Goal: Task Accomplishment & Management: Complete application form

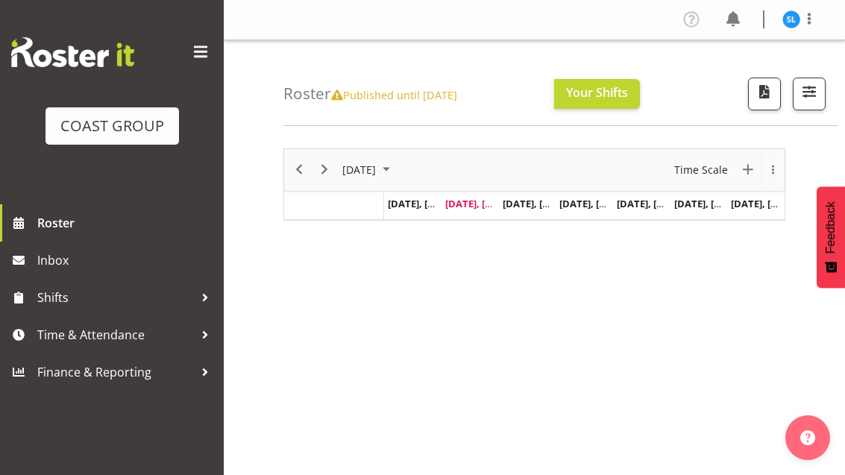
click at [191, 59] on span at bounding box center [201, 52] width 24 height 24
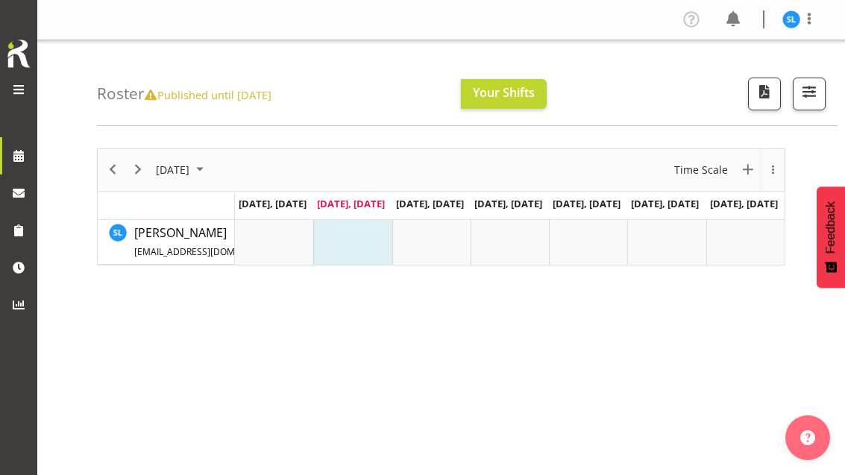
click at [15, 84] on span at bounding box center [19, 90] width 18 height 18
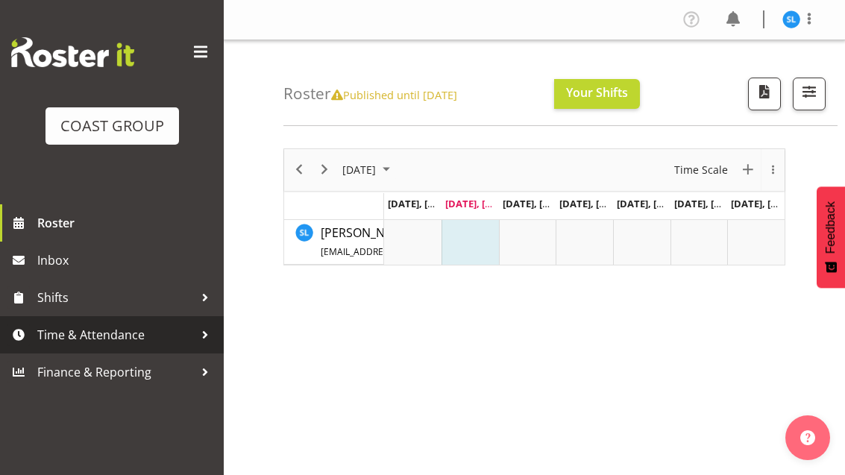
click at [116, 333] on span "Time & Attendance" at bounding box center [115, 335] width 157 height 22
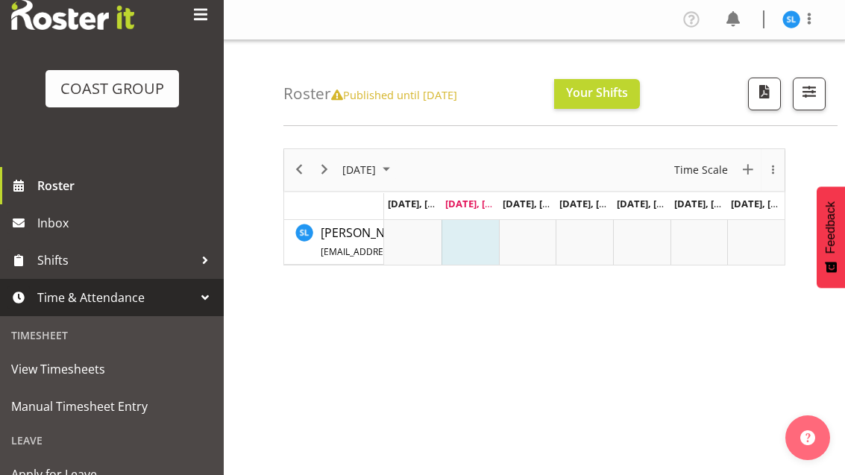
scroll to position [82, 0]
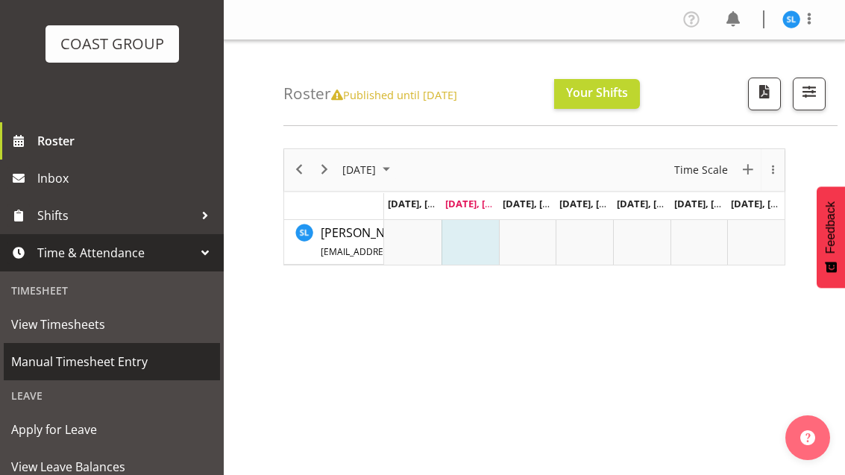
click at [101, 367] on span "Manual Timesheet Entry" at bounding box center [111, 362] width 201 height 22
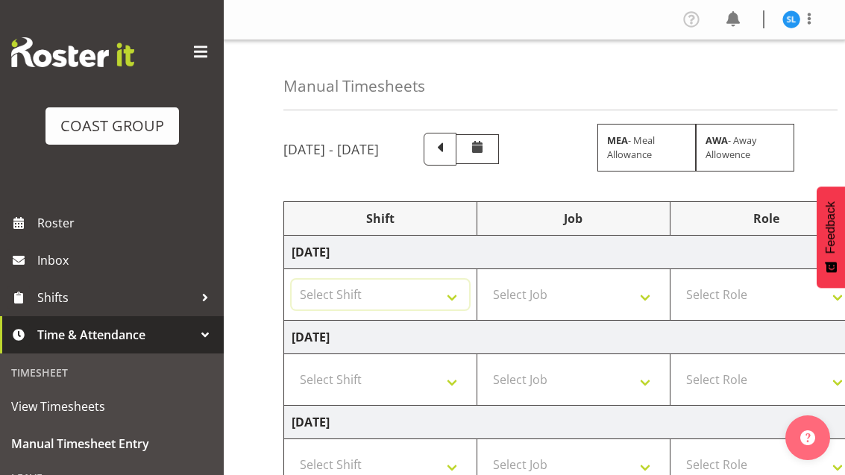
click at [447, 298] on select "Select Shift D+B @ HiNZ D+B Build D+B Build NZACA D+B Build Tech Day OCT 24 D+B…" at bounding box center [381, 295] width 178 height 30
select select "24997"
click at [609, 292] on select "Select Job 1 Carlton Events 1 Carlton Hamilton 1 Carlton Wellington 1 EHS WAREH…" at bounding box center [574, 295] width 178 height 30
select select "69"
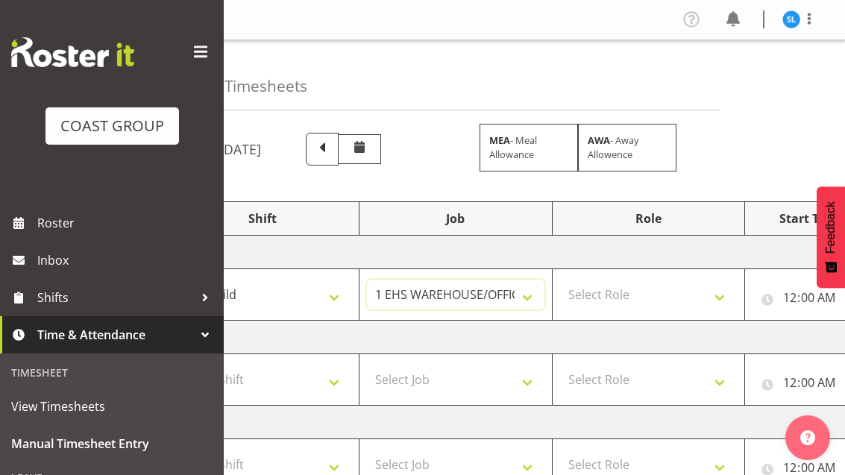
scroll to position [0, 154]
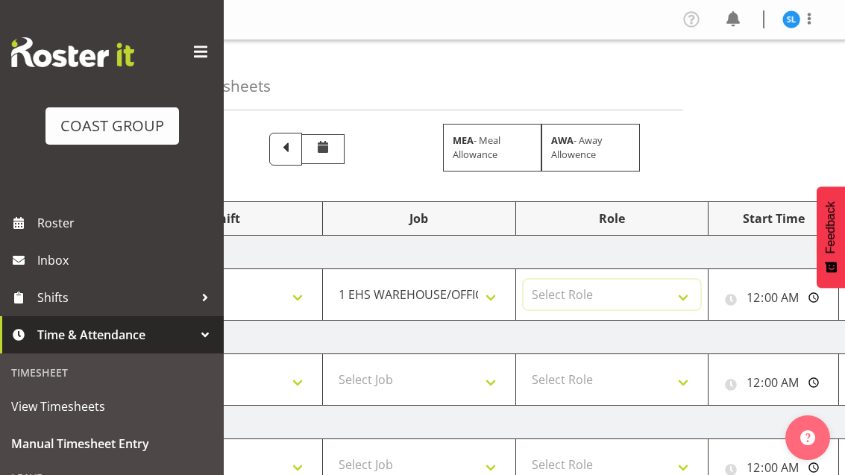
click at [650, 293] on select "Select Role EHS AKL D+B" at bounding box center [613, 295] width 178 height 30
select select "194"
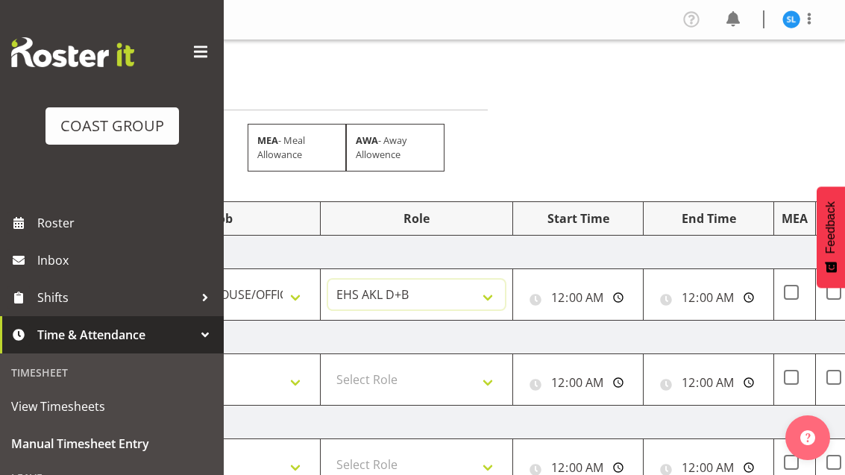
scroll to position [0, 359]
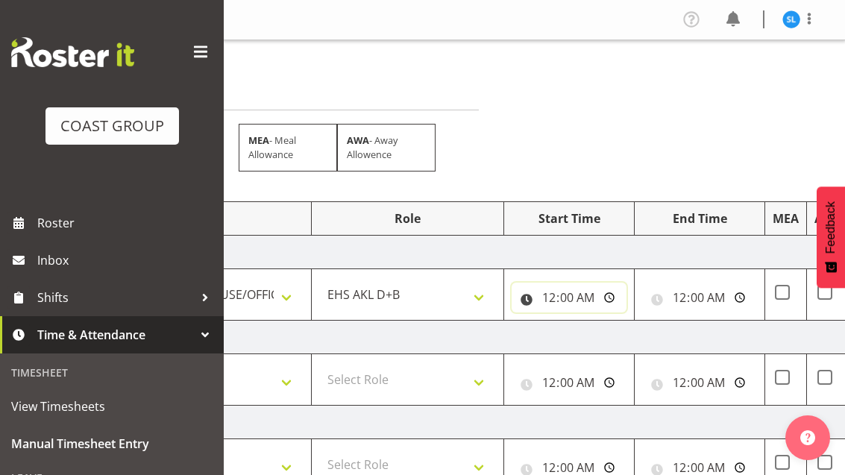
click at [592, 301] on input "00:00:00" at bounding box center [569, 298] width 115 height 30
type input "06:00:00"
click at [709, 294] on input "00:00:00" at bounding box center [699, 298] width 115 height 30
type input "14:30:00"
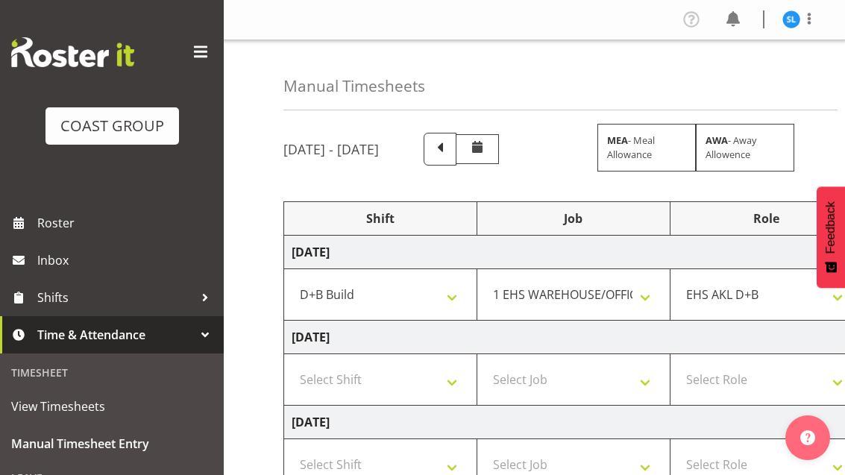
scroll to position [0, 0]
click at [330, 382] on select "Select Shift D+B @ HiNZ D+B Build D+B Build NZACA D+B Build Tech Day OCT 24 D+B…" at bounding box center [381, 380] width 178 height 30
select select "24997"
click at [610, 383] on select "Select Job 1 Carlton Events 1 Carlton Hamilton 1 Carlton Wellington 1 EHS WAREH…" at bounding box center [574, 380] width 178 height 30
select select "10237"
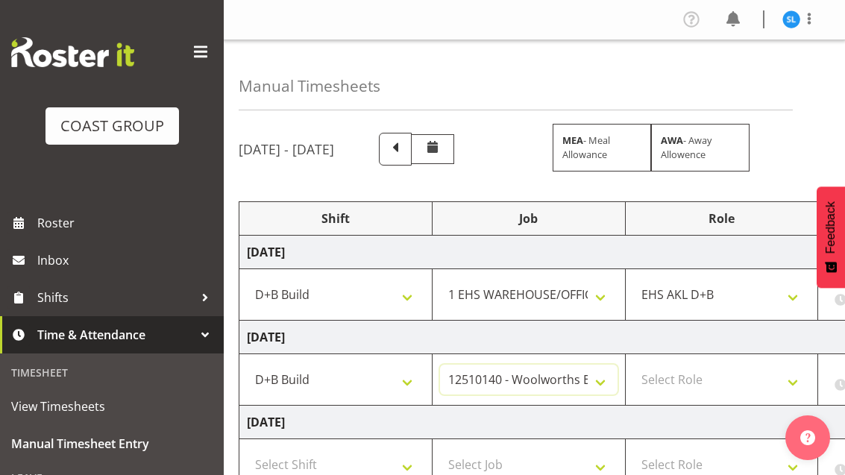
scroll to position [0, 95]
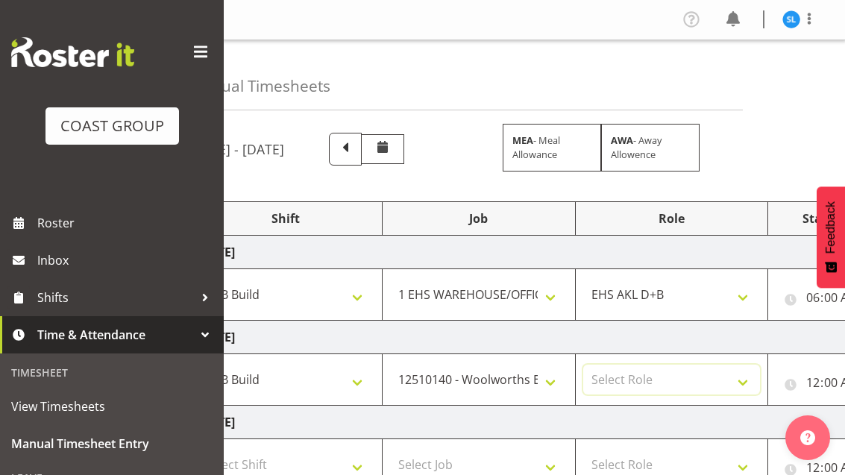
click at [683, 380] on select "Select Role EHS AKL D+B" at bounding box center [672, 380] width 178 height 30
select select "194"
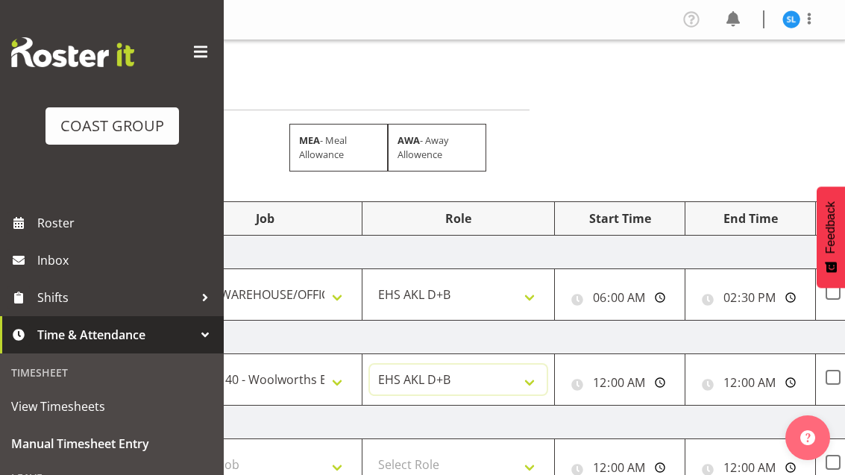
scroll to position [0, 319]
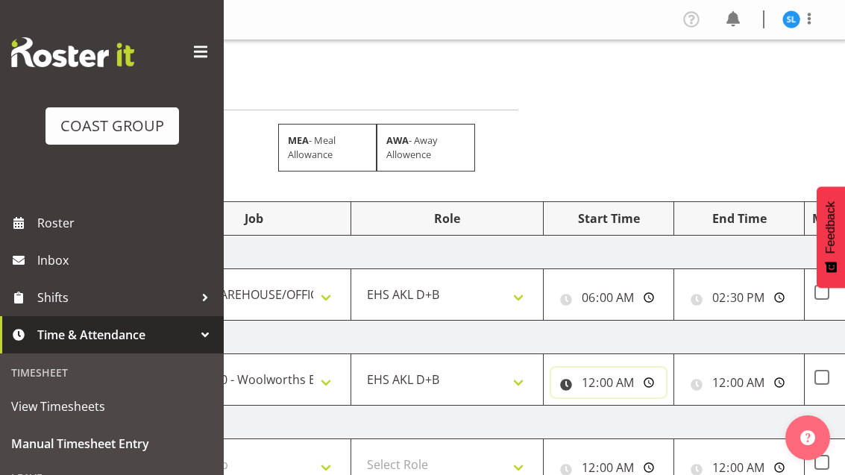
click at [642, 390] on input "00:00:00" at bounding box center [608, 383] width 115 height 30
type input "08:00:00"
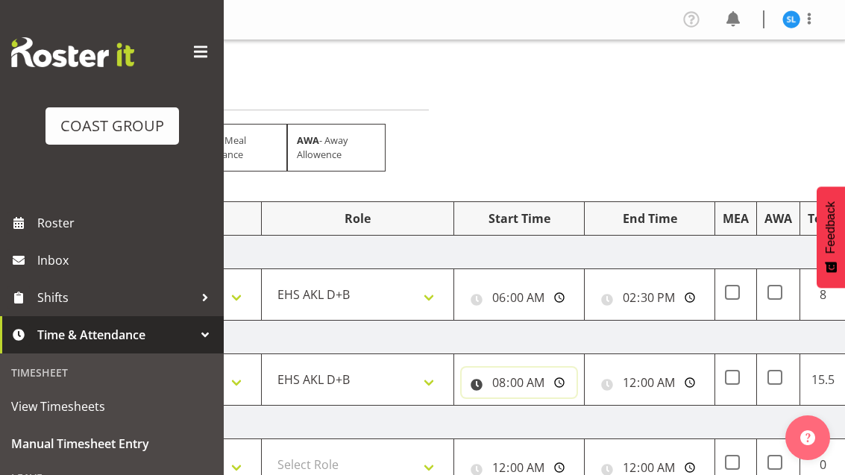
scroll to position [0, 420]
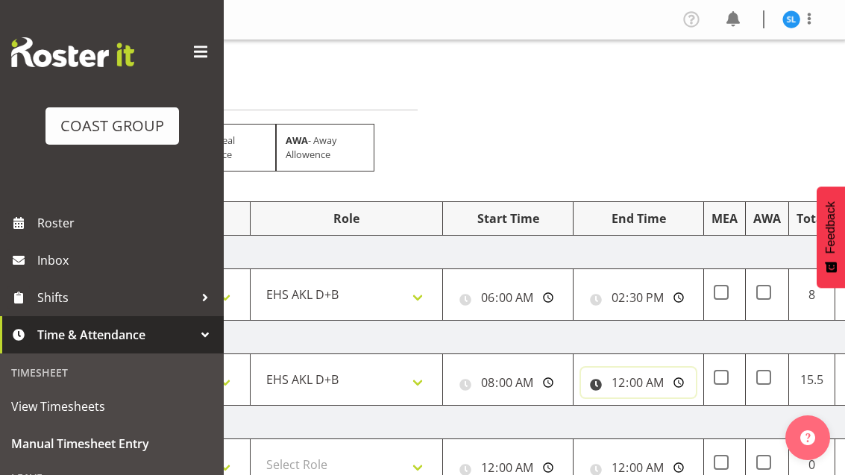
click at [653, 380] on input "00:00:00" at bounding box center [638, 383] width 115 height 30
type input "14:30:00"
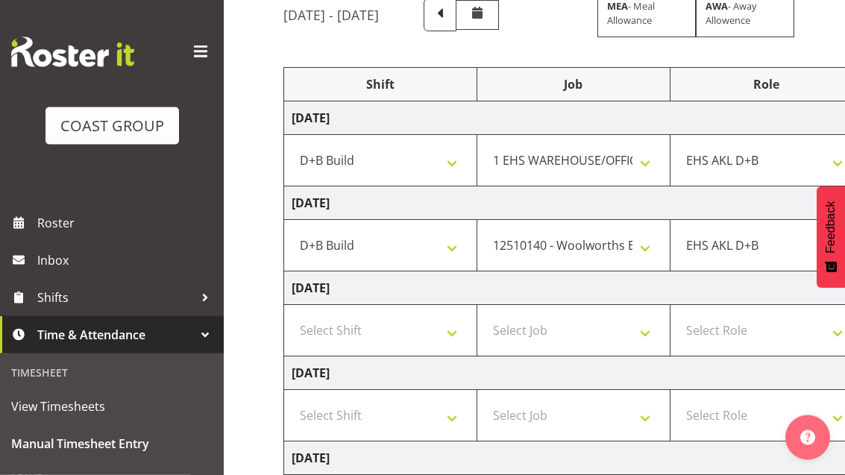
scroll to position [0, 0]
click at [383, 342] on select "Select Shift D+B @ HiNZ D+B Build D+B Build NZACA D+B Build Tech Day OCT 24 D+B…" at bounding box center [381, 331] width 178 height 30
select select "24997"
click at [600, 327] on select "Select Job 1 Carlton Events 1 Carlton Hamilton 1 Carlton Wellington 1 EHS WAREH…" at bounding box center [574, 331] width 178 height 30
select select "10038"
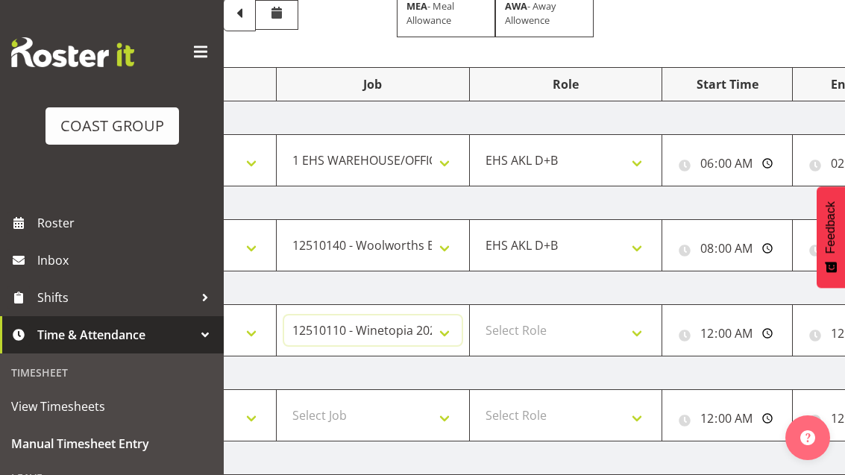
scroll to position [0, 209]
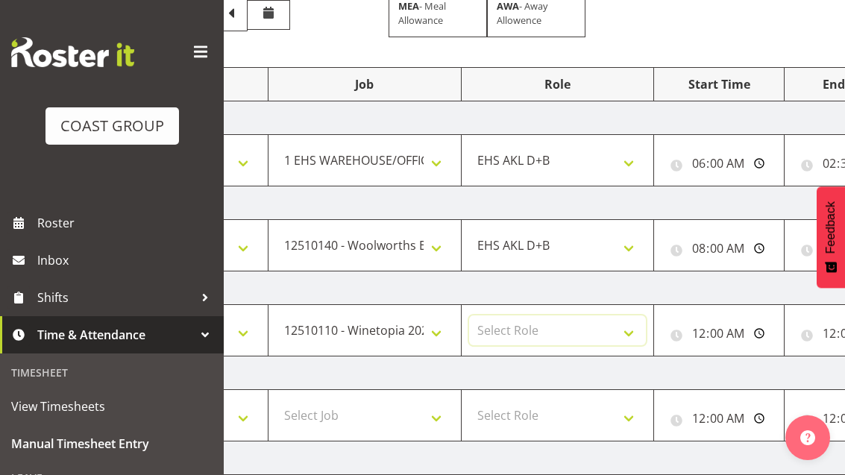
click at [600, 338] on select "Select Role EHS AKL D+B" at bounding box center [558, 331] width 178 height 30
select select "194"
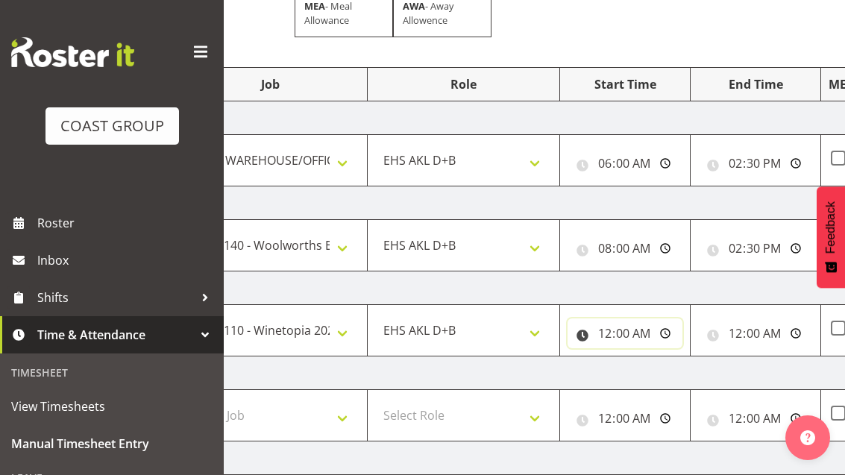
click at [653, 327] on input "00:00:00" at bounding box center [625, 334] width 115 height 30
type input "04:30:00"
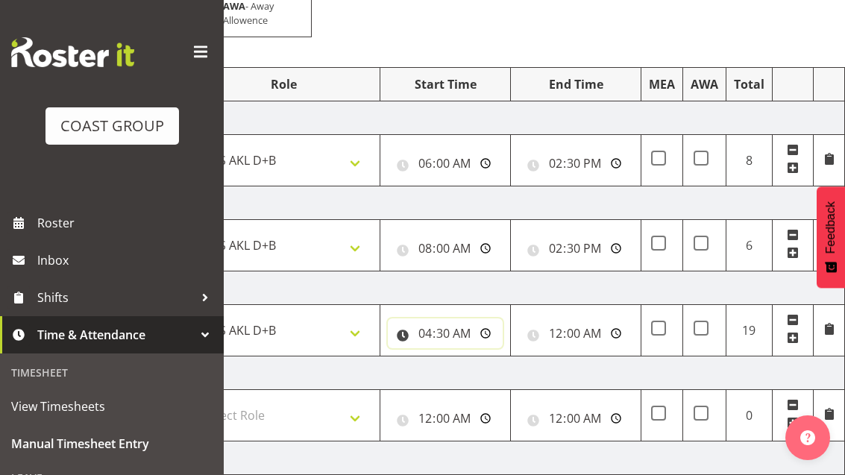
scroll to position [0, 483]
click at [593, 337] on input "00:00:00" at bounding box center [575, 334] width 115 height 30
type input "12:00:00"
click at [789, 345] on span at bounding box center [793, 339] width 12 height 16
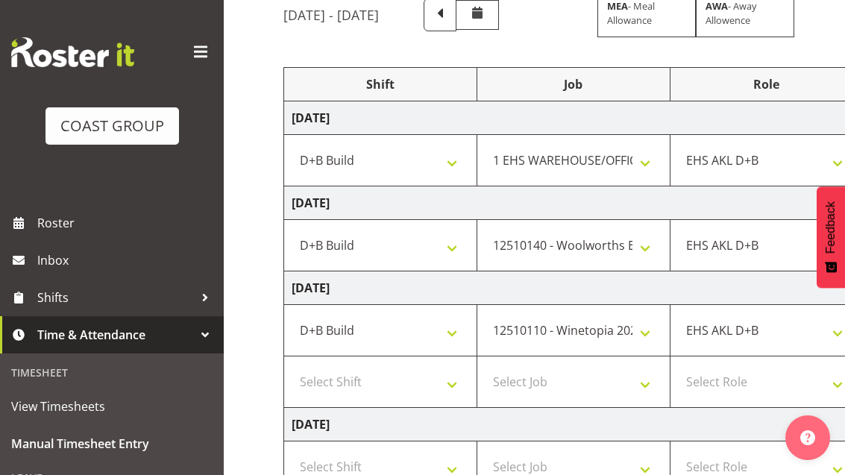
scroll to position [0, 0]
click at [348, 393] on select "Select Shift D+B @ HiNZ D+B Build D+B Build NZACA D+B Build Tech Day OCT 24 D+B…" at bounding box center [381, 382] width 178 height 30
select select "24997"
click at [614, 395] on select "Select Job 1 Carlton Events 1 Carlton Hamilton 1 Carlton Wellington 1 EHS WAREH…" at bounding box center [574, 382] width 178 height 30
select select "10237"
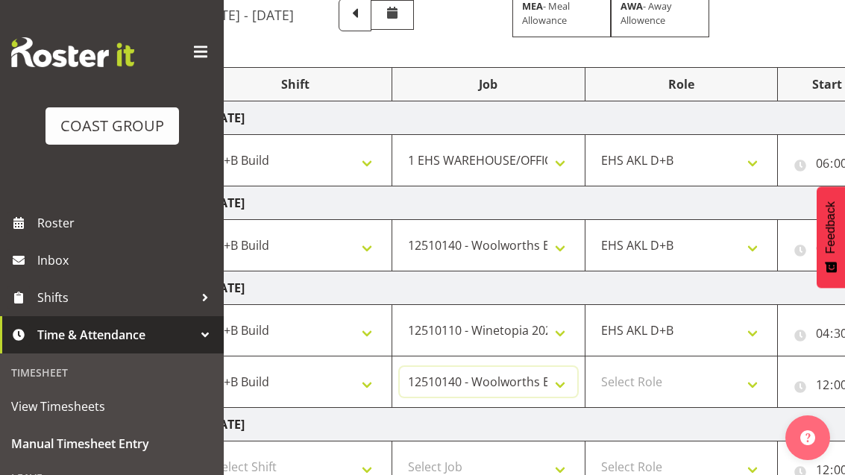
scroll to position [0, 86]
click at [659, 383] on select "Select Role EHS AKL D+B" at bounding box center [681, 382] width 178 height 30
select select "194"
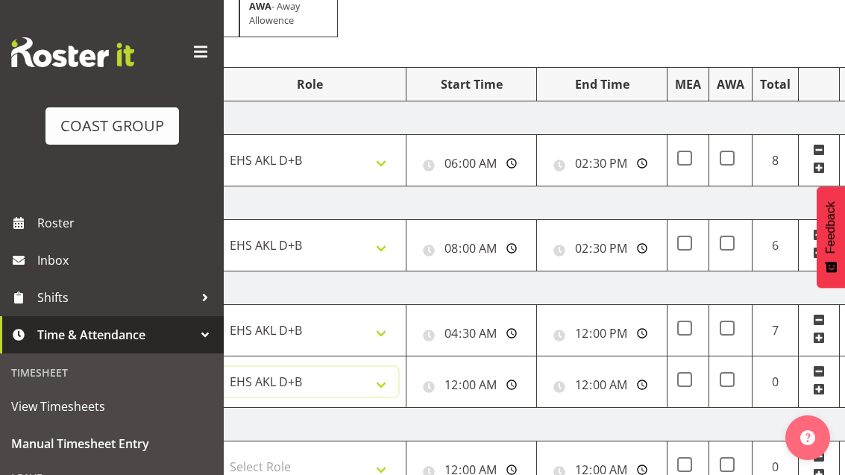
scroll to position [0, 451]
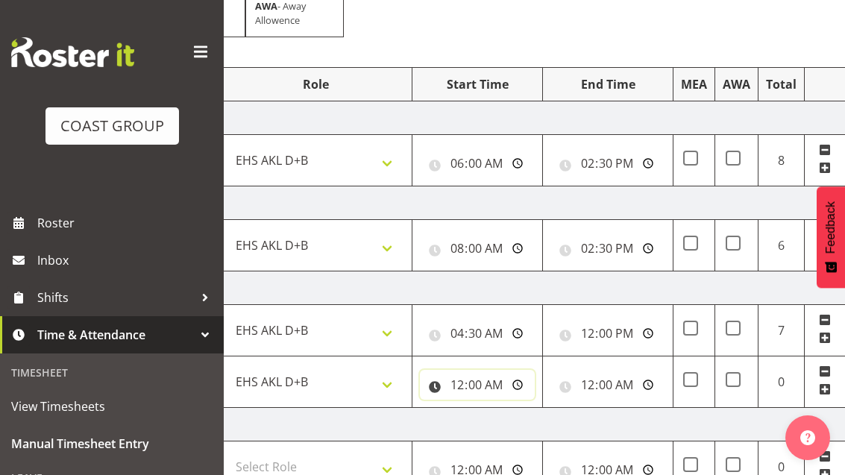
click at [523, 393] on input "00:00:00" at bounding box center [477, 385] width 115 height 30
type input "12:00:00"
click at [630, 393] on input "00:00:00" at bounding box center [607, 385] width 115 height 30
type input "14:30:00"
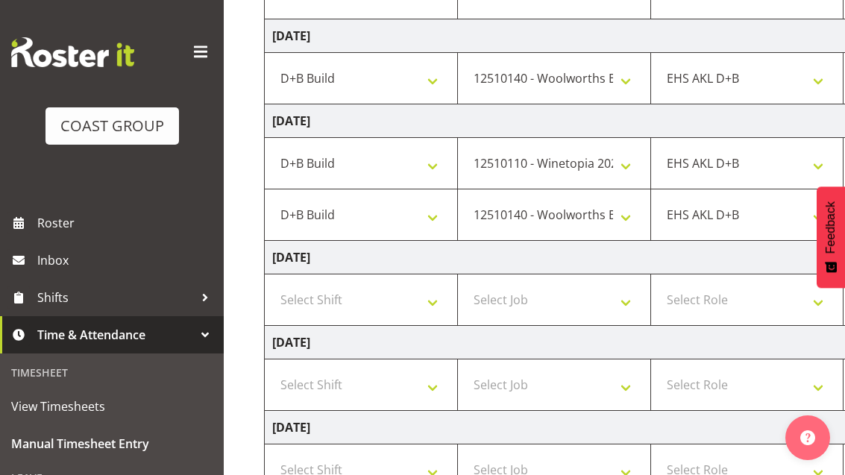
scroll to position [0, 12]
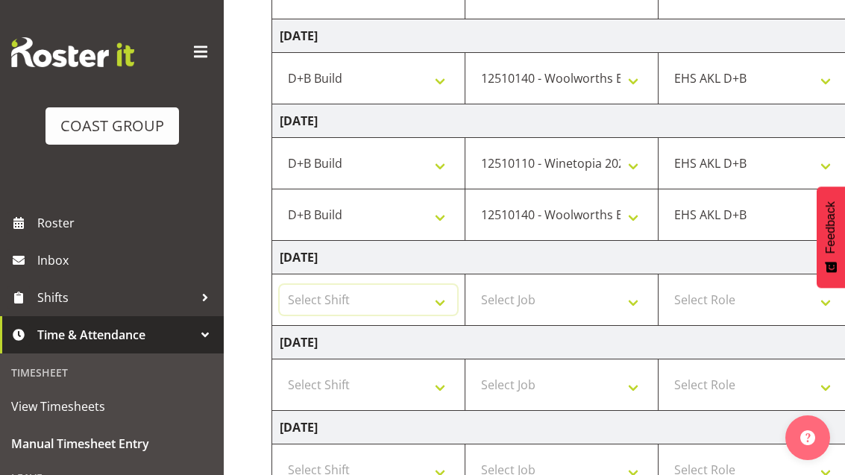
click at [328, 303] on select "Select Shift D+B @ HiNZ D+B Build D+B Build NZACA D+B Build Tech Day OCT 24 D+B…" at bounding box center [369, 300] width 178 height 30
select select "24997"
click at [595, 301] on select "Select Job 1 Carlton Events 1 Carlton Hamilton 1 Carlton Wellington 1 EHS WAREH…" at bounding box center [562, 300] width 178 height 30
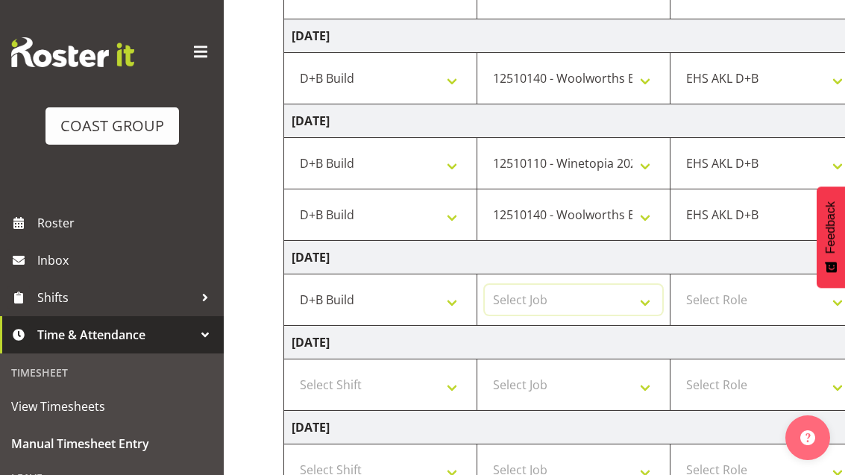
scroll to position [0, 0]
click at [611, 299] on select "Select Job 1 Carlton Events 1 Carlton Hamilton 1 Carlton Wellington 1 EHS WAREH…" at bounding box center [574, 300] width 178 height 30
select select "10038"
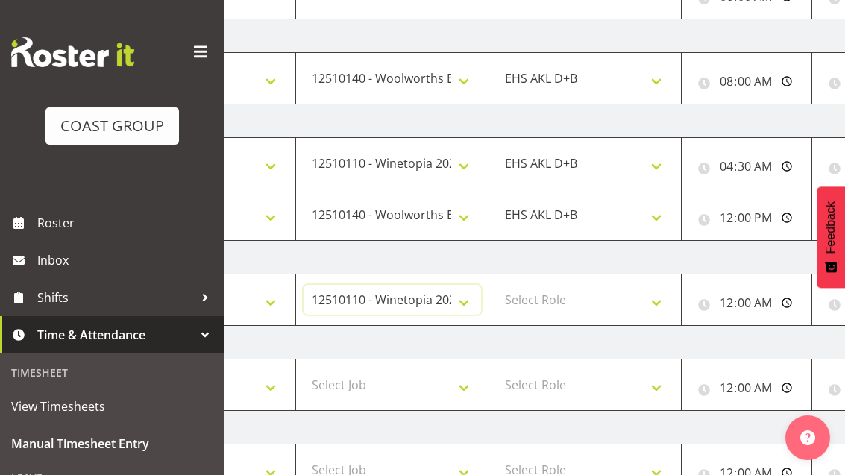
scroll to position [0, 192]
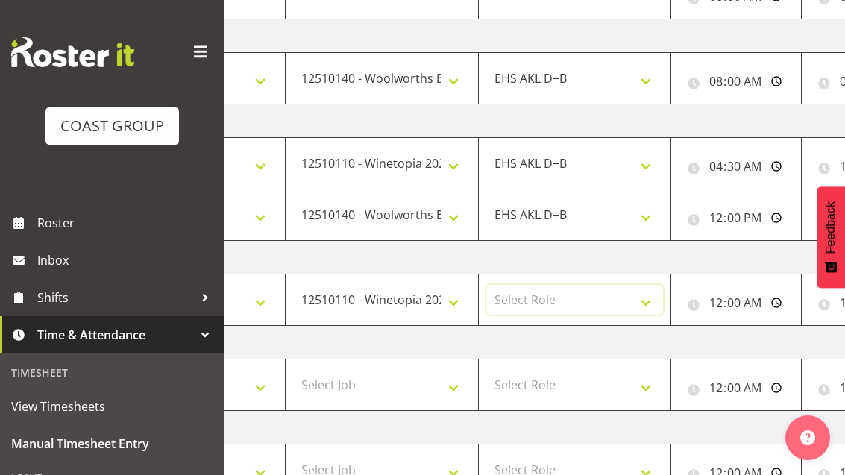
click at [616, 303] on select "Select Role EHS AKL D+B" at bounding box center [575, 300] width 178 height 30
select select "194"
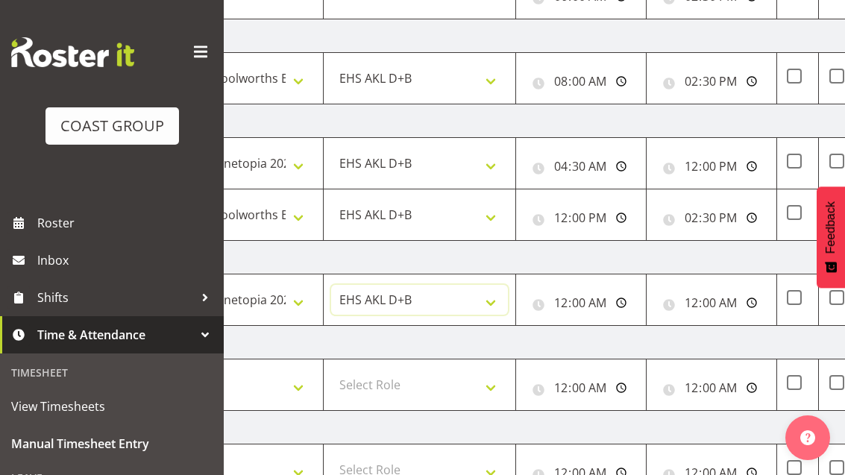
scroll to position [0, 359]
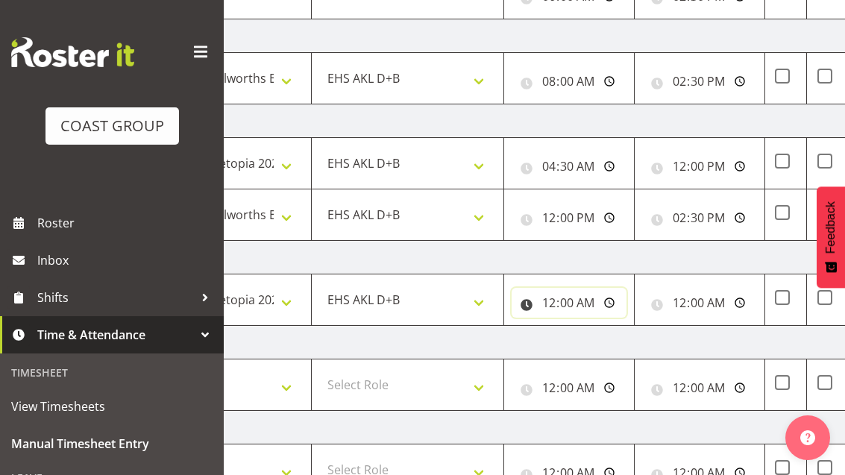
click at [595, 296] on input "00:00:00" at bounding box center [569, 303] width 115 height 30
type input "20:00:00"
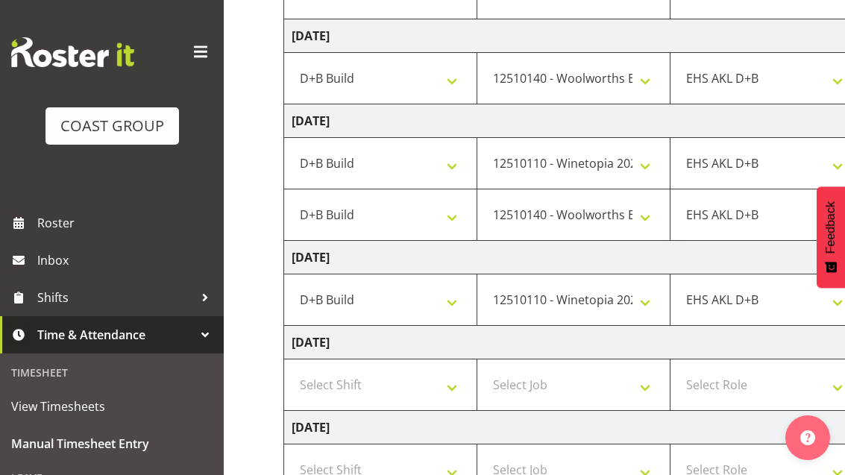
scroll to position [0, 0]
click at [336, 384] on select "Select Shift D+B @ HiNZ D+B Build D+B Build NZACA D+B Build Tech Day OCT 24 D+B…" at bounding box center [381, 385] width 178 height 30
select select "24997"
click at [608, 386] on select "Select Job 1 Carlton Events 1 Carlton Hamilton 1 Carlton Wellington 1 EHS WAREH…" at bounding box center [574, 385] width 178 height 30
click at [612, 388] on select "Select Job 1 Carlton Events 1 Carlton Hamilton 1 Carlton Wellington 1 EHS WAREH…" at bounding box center [574, 385] width 178 height 30
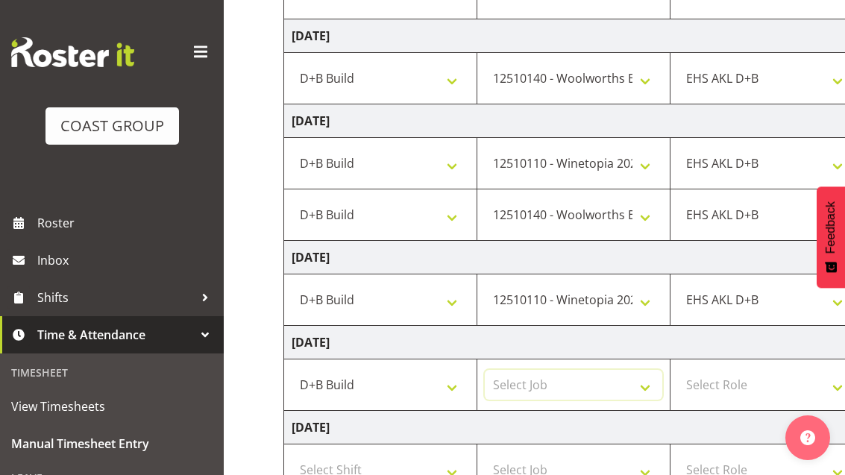
select select "10237"
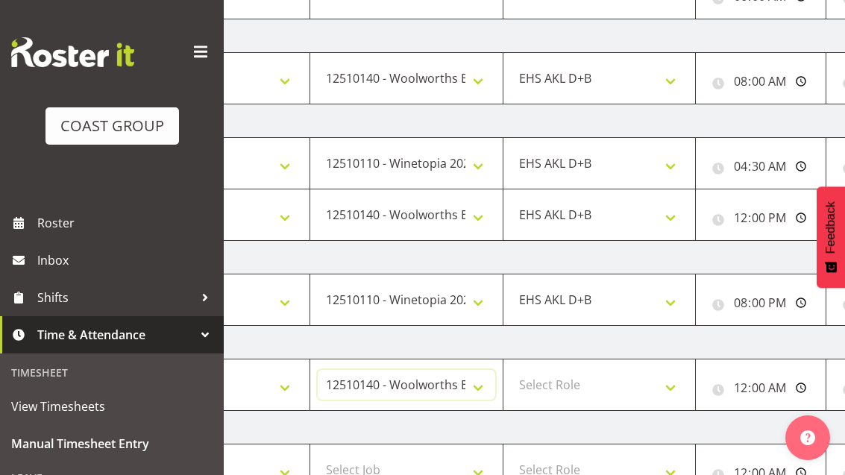
scroll to position [0, 183]
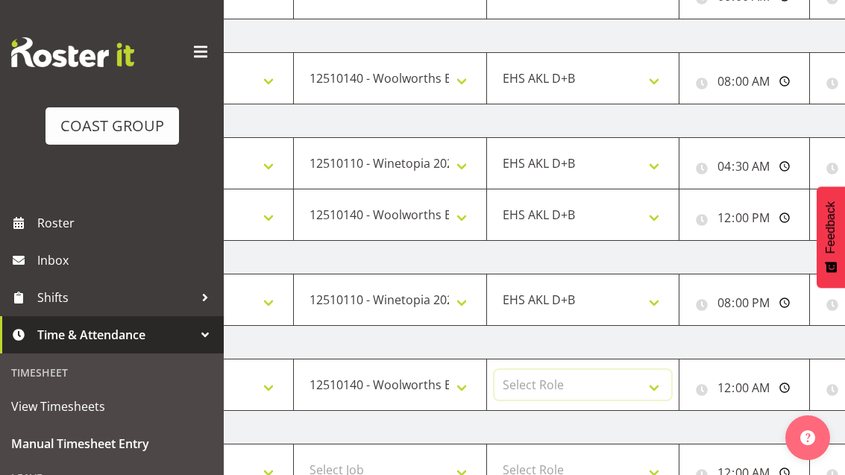
click at [608, 392] on select "Select Role EHS AKL D+B" at bounding box center [584, 385] width 178 height 30
select select "194"
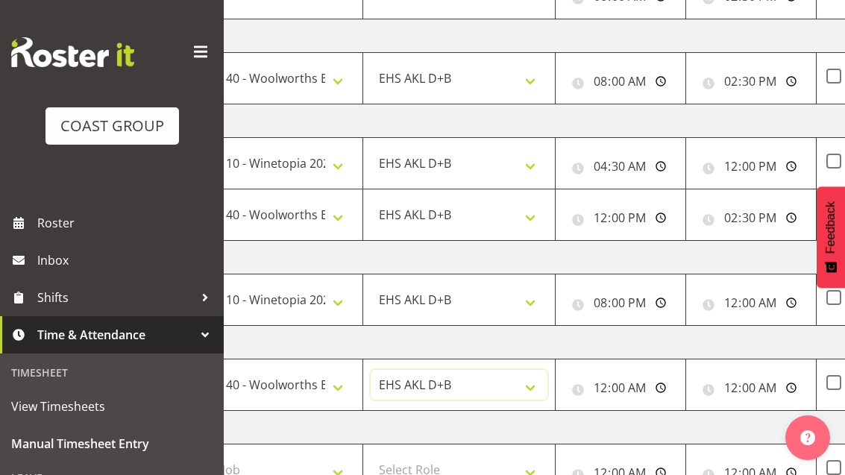
scroll to position [0, 319]
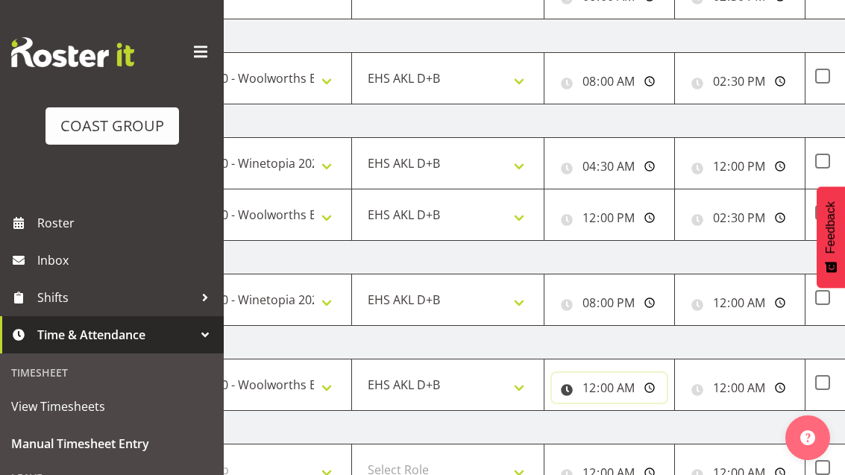
click at [639, 386] on input "00:00:00" at bounding box center [609, 388] width 115 height 30
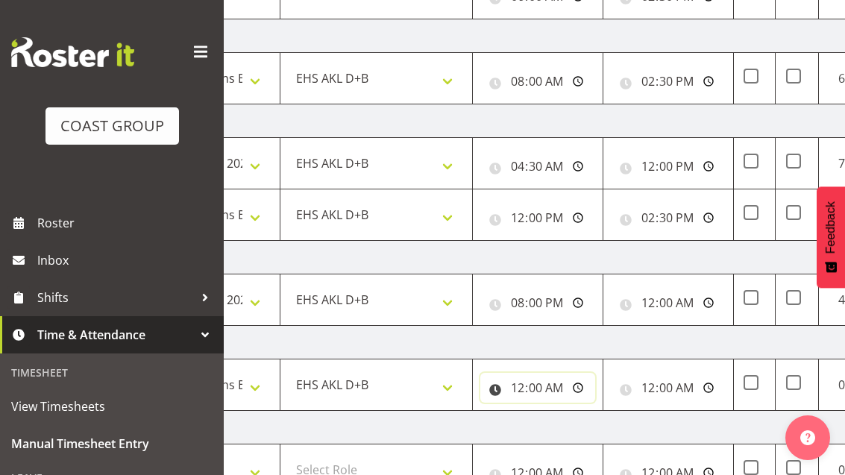
scroll to position [0, 400]
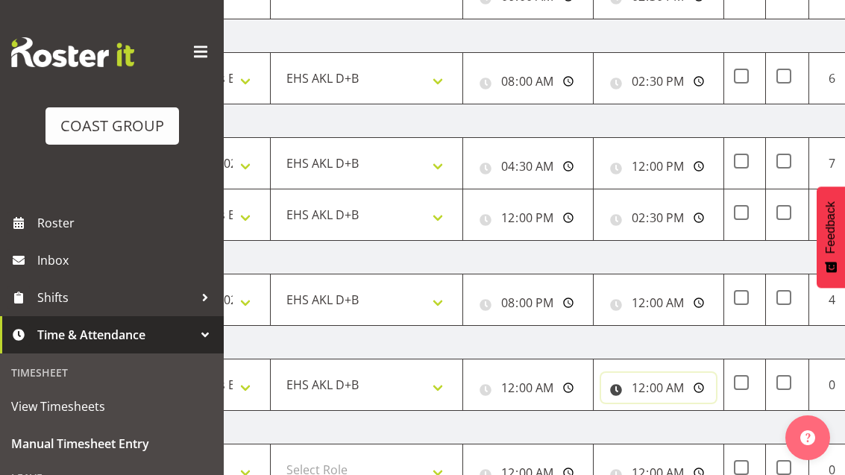
click at [677, 380] on input "00:00:00" at bounding box center [658, 388] width 115 height 30
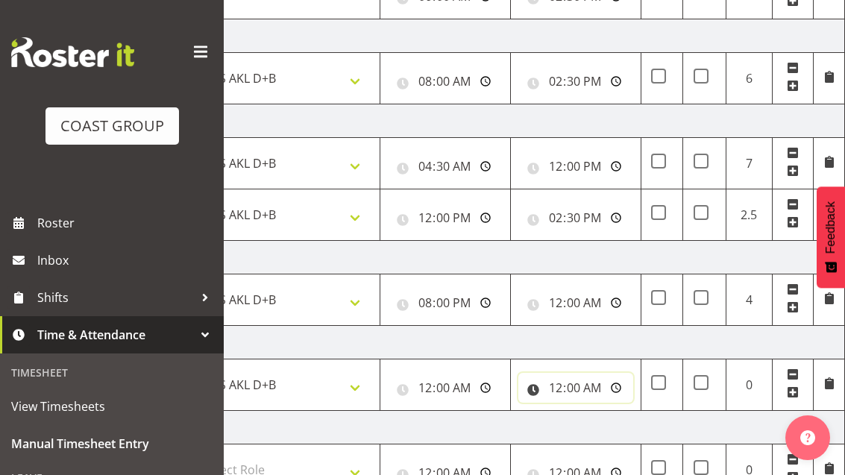
scroll to position [0, 483]
click at [473, 394] on input "00:00:00" at bounding box center [445, 388] width 115 height 30
type input "12:00:00"
click at [588, 389] on input "00:00:00" at bounding box center [575, 388] width 115 height 30
type input "16:00:00"
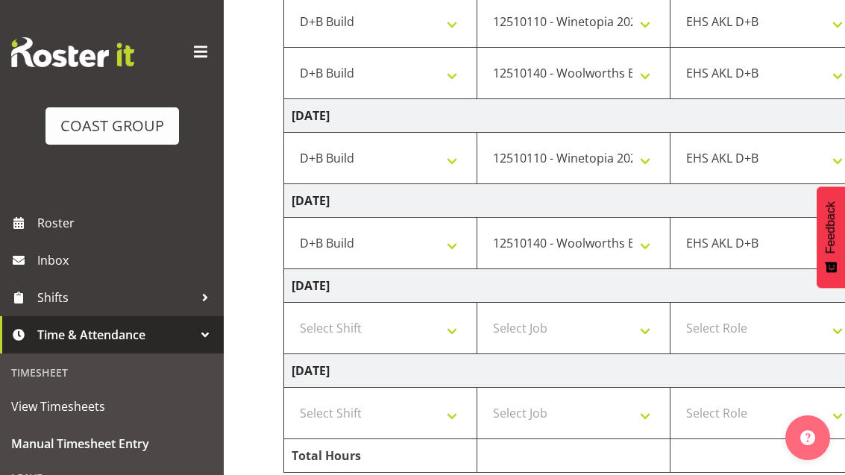
scroll to position [0, 0]
click at [330, 324] on select "Select Shift D+B @ HiNZ D+B Build D+B Build NZACA D+B Build Tech Day OCT 24 D+B…" at bounding box center [381, 328] width 178 height 30
select select "24997"
click at [630, 331] on select "Select Job 1 Carlton Events 1 Carlton Hamilton 1 Carlton Wellington 1 EHS WAREH…" at bounding box center [574, 328] width 178 height 30
select select "10121"
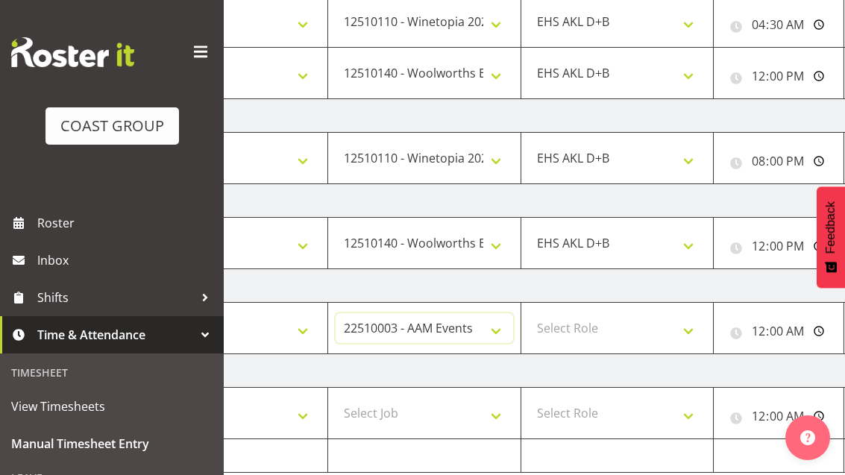
scroll to position [0, 151]
click at [643, 330] on select "Select Role EHS AKL D+B" at bounding box center [616, 328] width 178 height 30
select select "194"
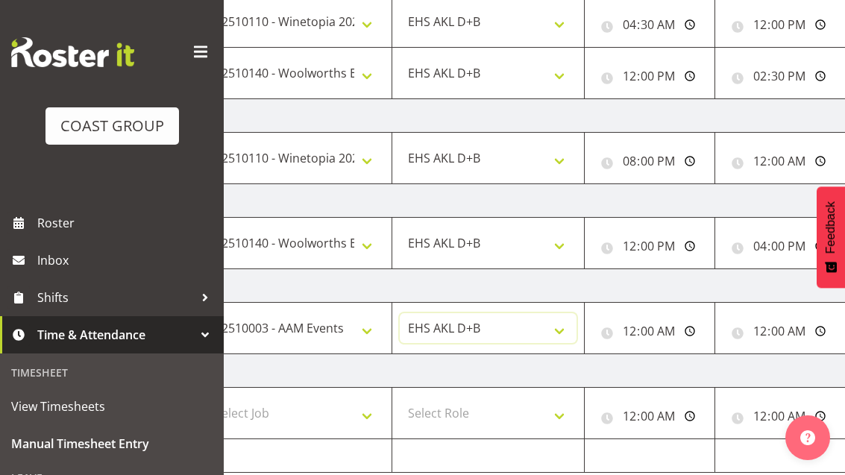
scroll to position [0, 281]
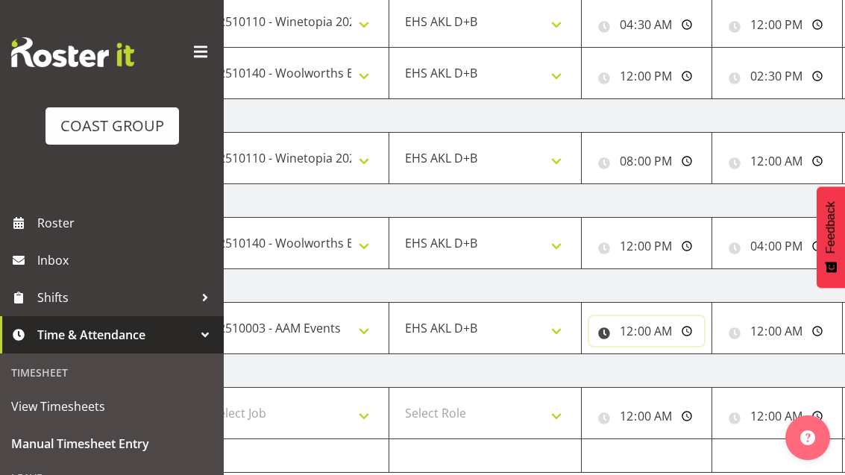
click at [674, 324] on input "00:00:00" at bounding box center [646, 331] width 115 height 30
type input "05:30:00"
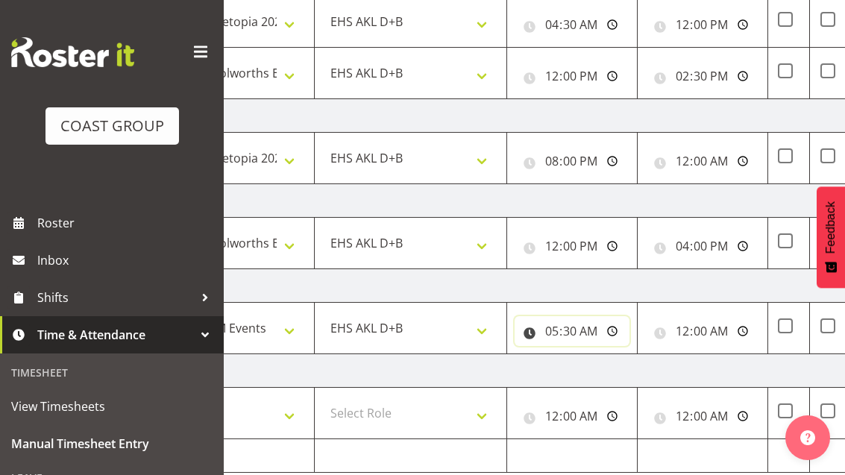
scroll to position [0, 388]
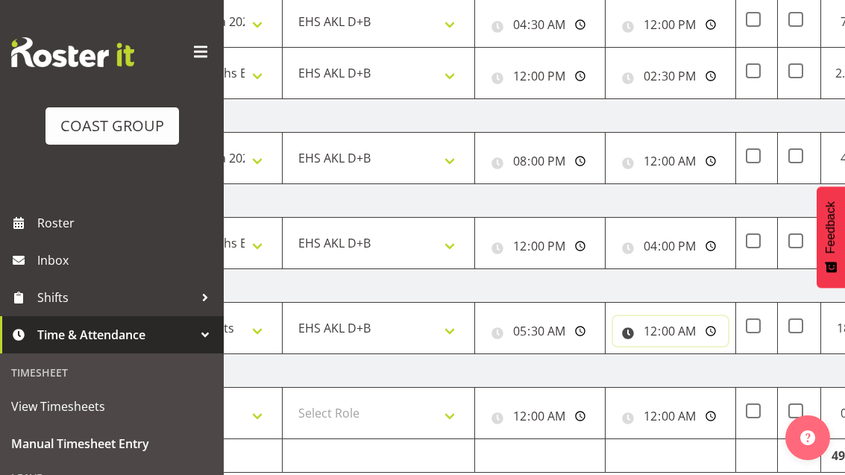
click at [688, 327] on input "00:00:00" at bounding box center [670, 331] width 115 height 30
type input "15:00:00"
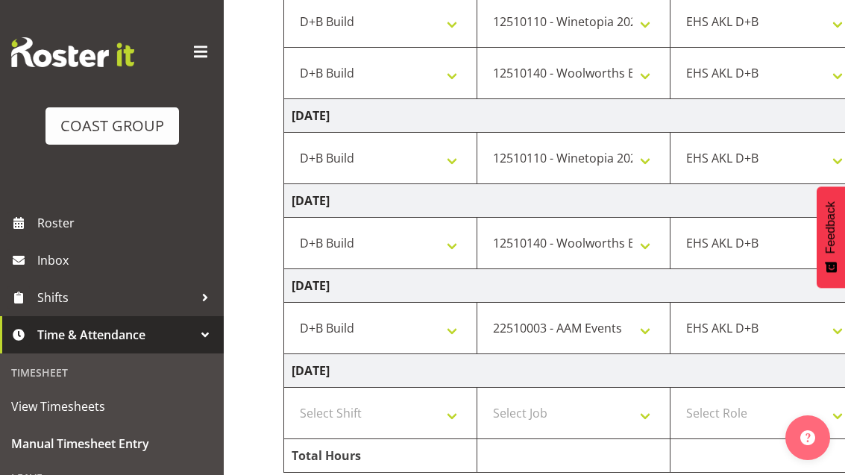
scroll to position [0, 0]
click at [403, 421] on select "Select Shift D+B @ HiNZ D+B Build D+B Build NZACA D+B Build Tech Day OCT 24 D+B…" at bounding box center [381, 413] width 178 height 30
select select "24997"
click at [617, 412] on select "Select Job 1 Carlton Events 1 Carlton Hamilton 1 Carlton Wellington 1 EHS WAREH…" at bounding box center [574, 413] width 178 height 30
click at [607, 412] on select "1 Carlton Events 1 Carlton Hamilton 1 Carlton Wellington 1 EHS WAREHOUSE/OFFICE…" at bounding box center [574, 413] width 178 height 30
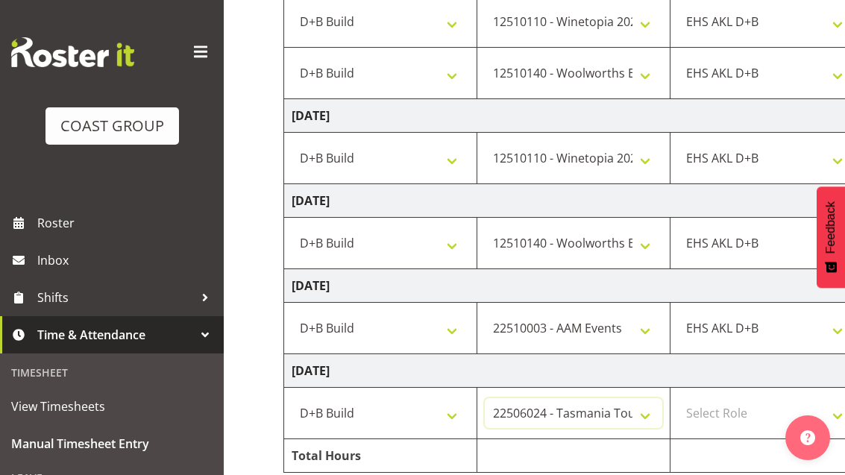
select select "10121"
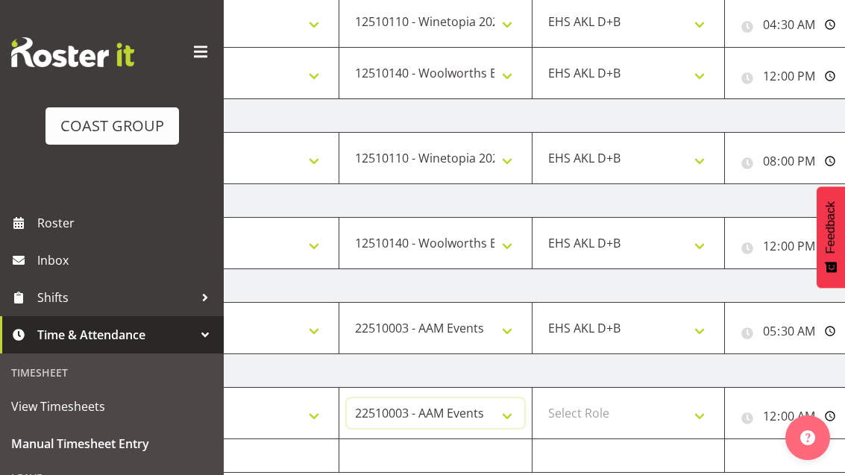
scroll to position [0, 142]
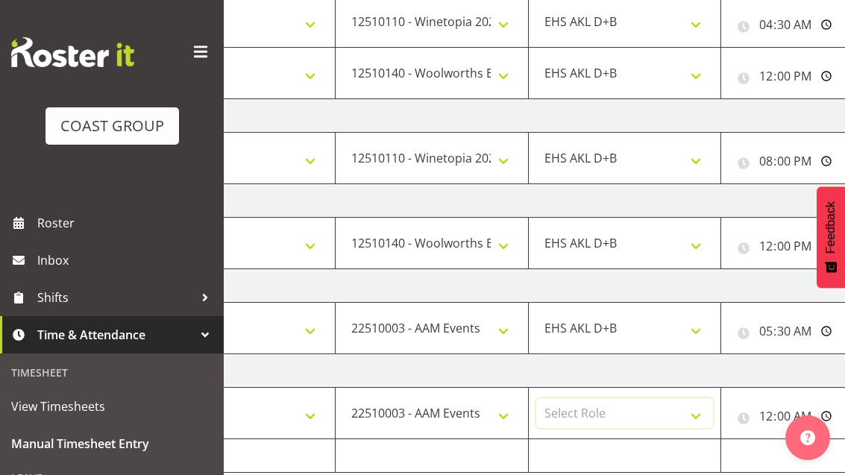
click at [644, 416] on select "Select Role EHS AKL D+B" at bounding box center [625, 413] width 178 height 30
select select "194"
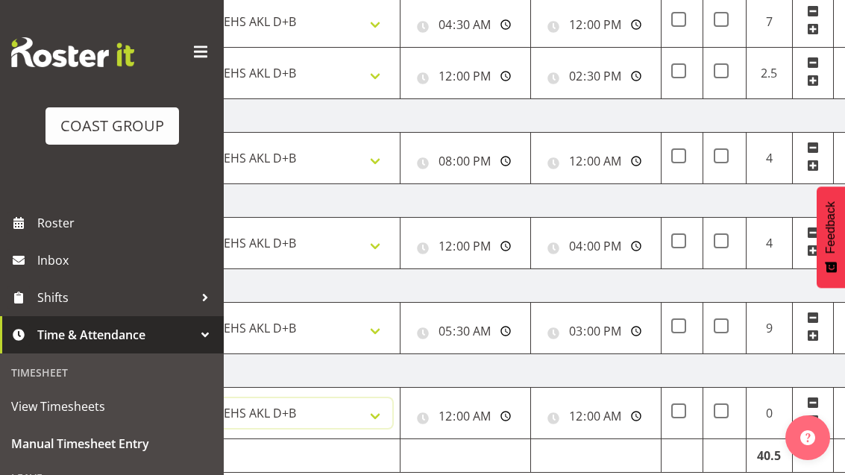
scroll to position [0, 464]
click at [498, 416] on input "00:00:00" at bounding box center [464, 416] width 115 height 30
type input "06:00:00"
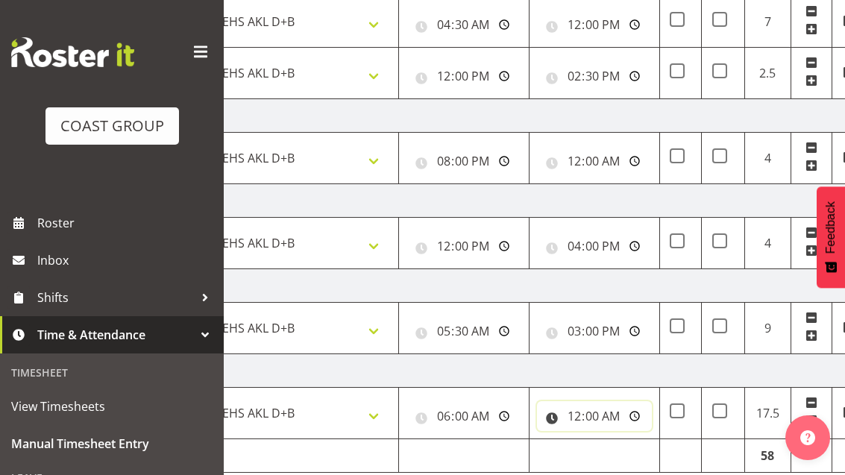
click at [603, 418] on input "00:00:00" at bounding box center [594, 416] width 115 height 30
type input "12:00:00"
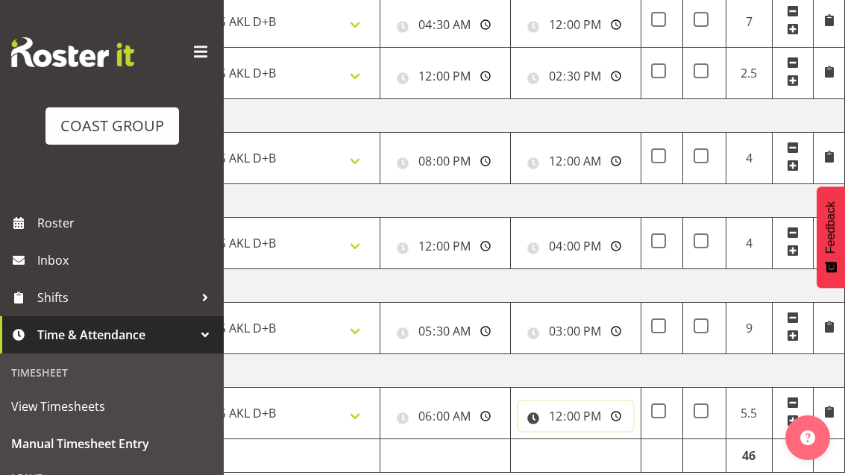
scroll to position [0, 483]
click at [796, 424] on span at bounding box center [793, 421] width 12 height 12
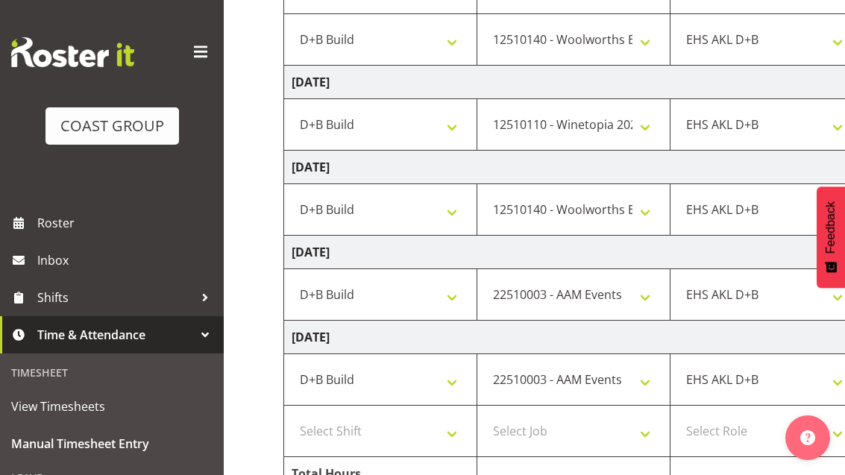
scroll to position [495, 0]
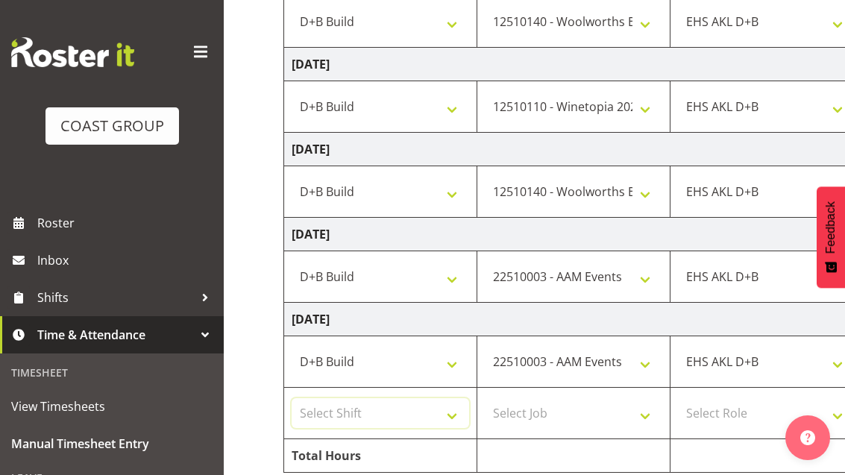
click at [322, 407] on select "Select Shift D+B @ HiNZ D+B Build D+B Build NZACA D+B Build Tech Day OCT 24 D+B…" at bounding box center [381, 413] width 178 height 30
select select "24997"
click at [609, 415] on select "Select Job 1 Carlton Events 1 Carlton Hamilton 1 Carlton Wellington 1 EHS WAREH…" at bounding box center [574, 413] width 178 height 30
click at [595, 415] on select "Select Job 1 Carlton Events 1 Carlton Hamilton 1 Carlton Wellington 1 EHS WAREH…" at bounding box center [574, 413] width 178 height 30
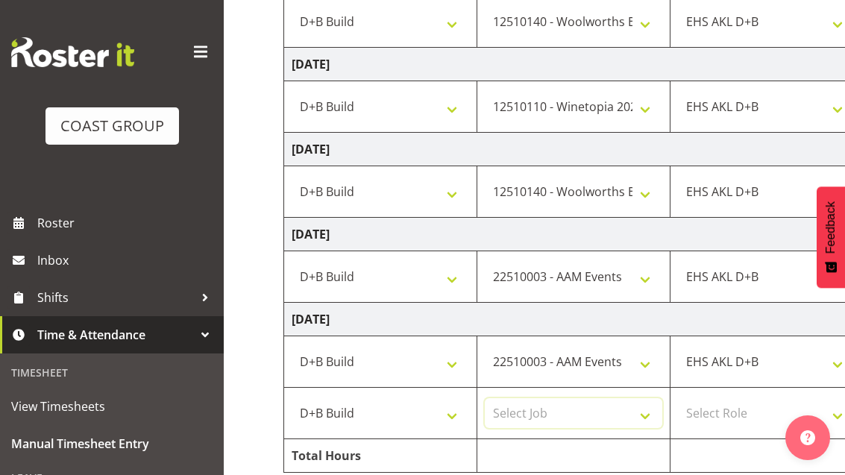
select select "10121"
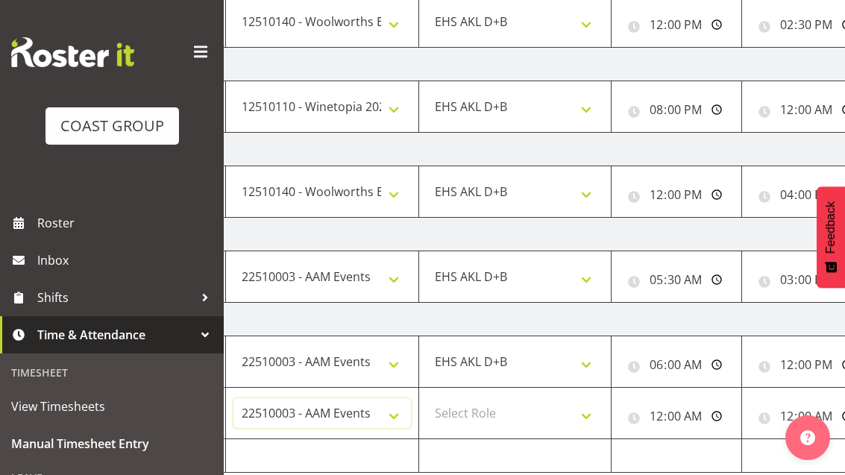
scroll to position [0, 233]
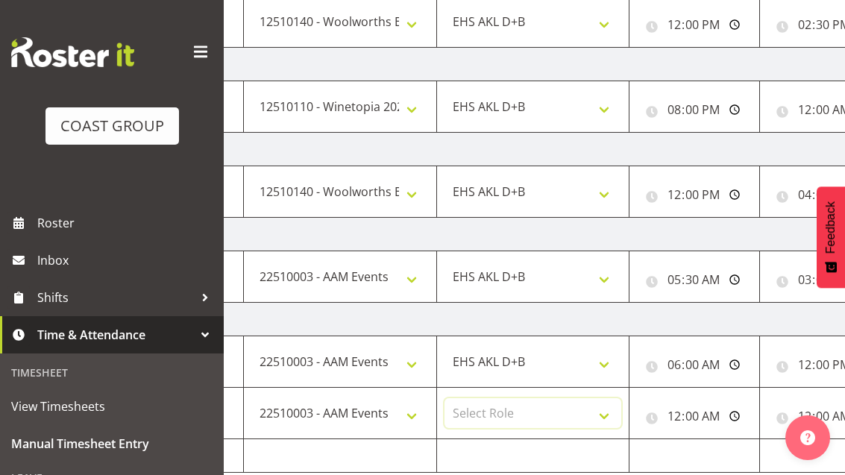
click at [600, 421] on select "Select Role EHS AKL D+B" at bounding box center [534, 413] width 178 height 30
select select "194"
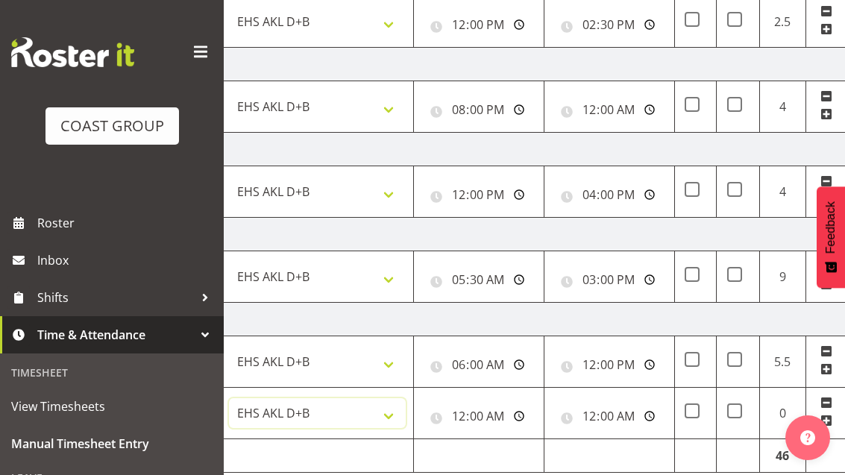
scroll to position [0, 448]
click at [517, 418] on input "00:00:00" at bounding box center [480, 416] width 115 height 30
type input "07:00:00"
click at [639, 425] on input "00:00:00" at bounding box center [610, 416] width 115 height 30
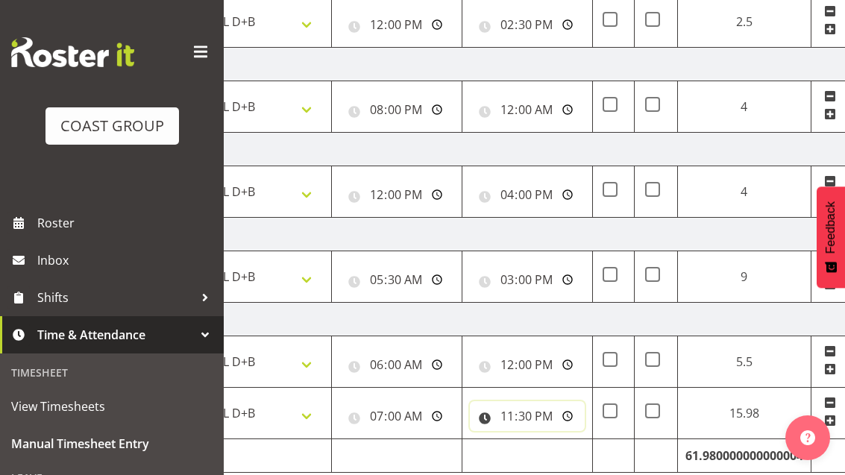
type input "23:30:00"
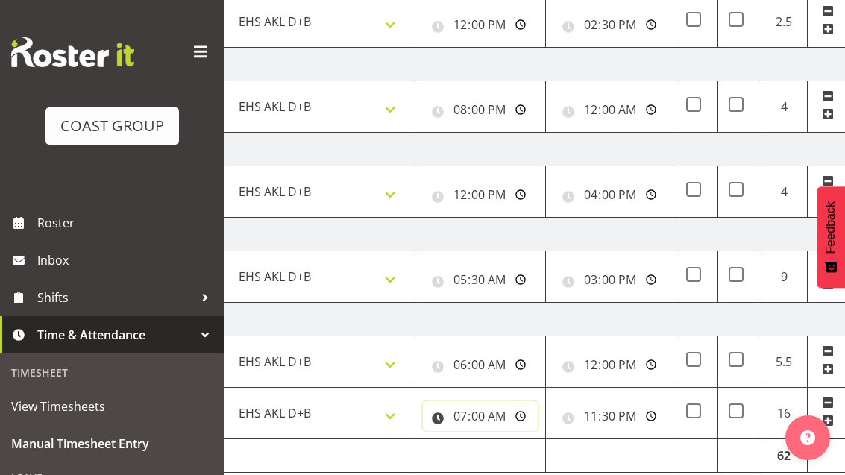
click at [525, 419] on input "07:00:00" at bounding box center [480, 416] width 115 height 30
type input "19:00:00"
click at [633, 411] on input "23:30:00" at bounding box center [610, 416] width 115 height 30
type input "00:00:00"
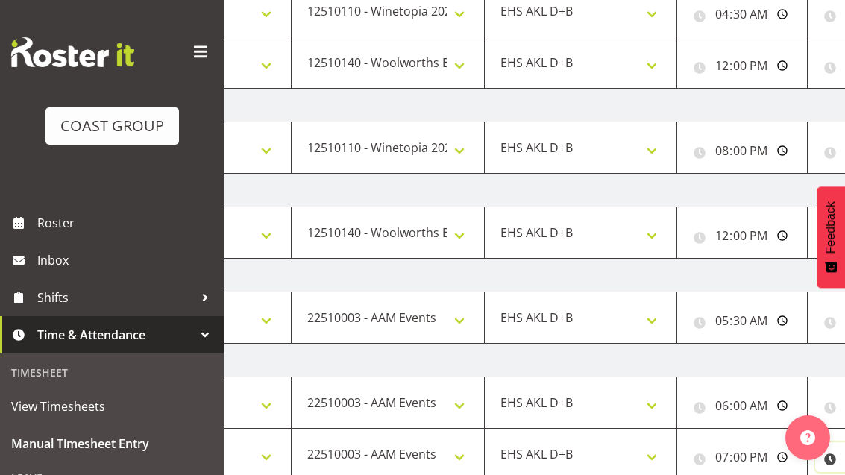
scroll to position [495, 0]
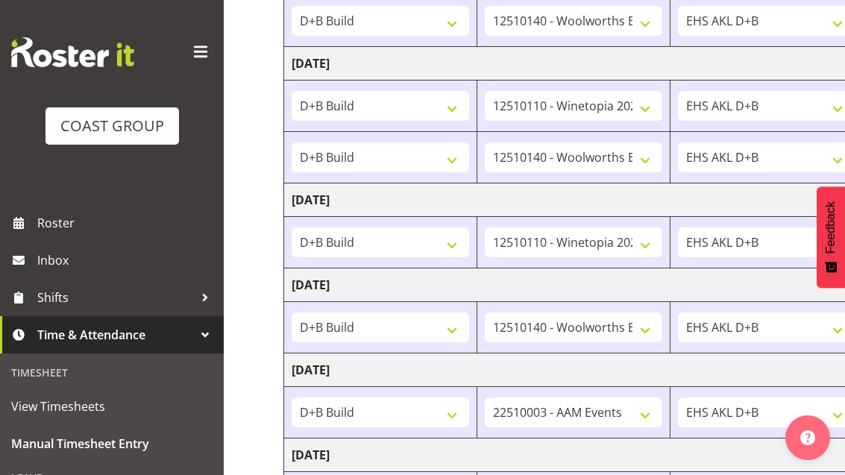
scroll to position [0, 0]
